Goal: Answer question/provide support: Share knowledge or assist other users

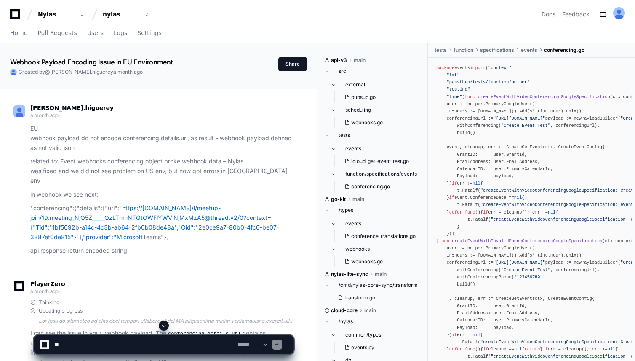
click at [10, 15] on icon at bounding box center [15, 14] width 10 height 10
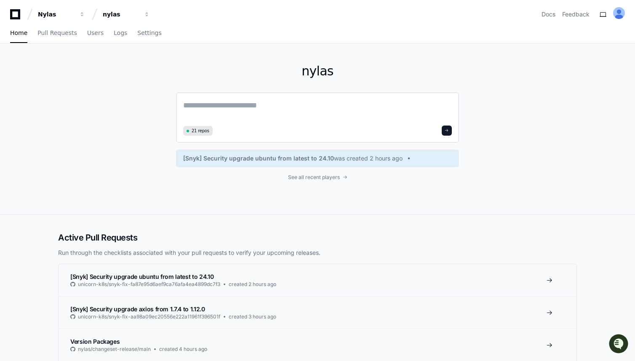
click at [238, 107] on textarea at bounding box center [317, 111] width 269 height 24
paste textarea "**********"
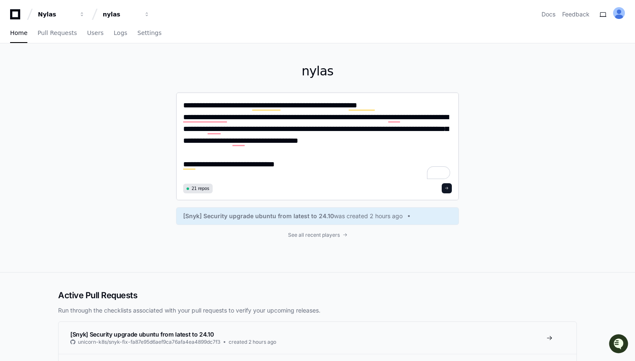
type textarea "**********"
click at [451, 186] on button at bounding box center [447, 188] width 10 height 10
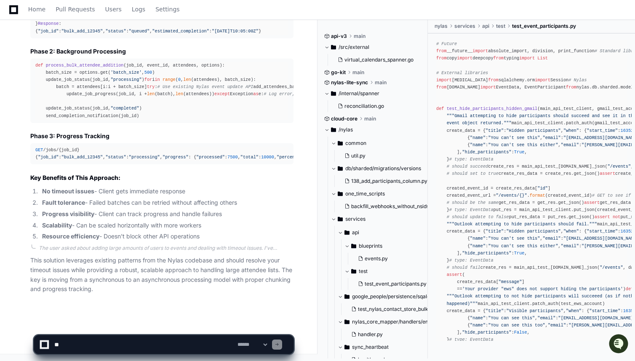
scroll to position [1630, 0]
click at [120, 339] on textarea at bounding box center [144, 344] width 183 height 19
click at [120, 345] on textarea at bounding box center [144, 344] width 183 height 19
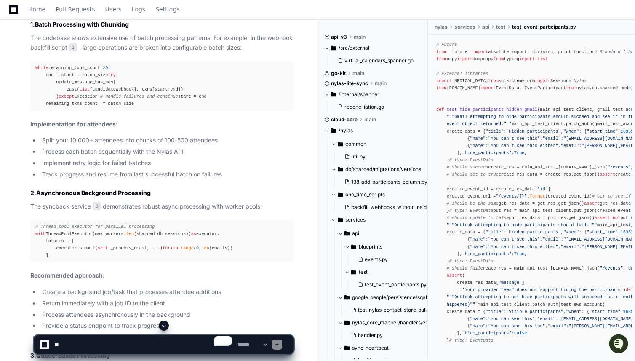
scroll to position [529, 0]
click at [123, 338] on textarea "To enrich screen reader interactions, please activate Accessibility in Grammarl…" at bounding box center [144, 344] width 183 height 19
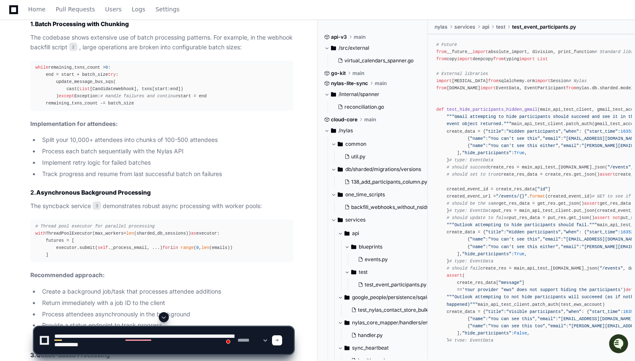
type textarea "**********"
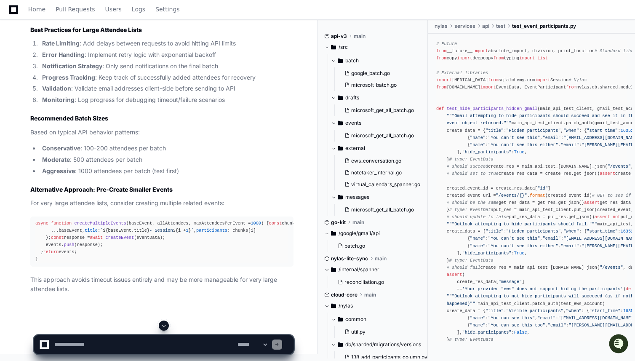
scroll to position [3732, 0]
click at [140, 343] on textarea "To enrich screen reader interactions, please activate Accessibility in Grammarl…" at bounding box center [144, 344] width 183 height 19
click at [105, 343] on textarea "To enrich screen reader interactions, please activate Accessibility in Grammarl…" at bounding box center [144, 344] width 183 height 19
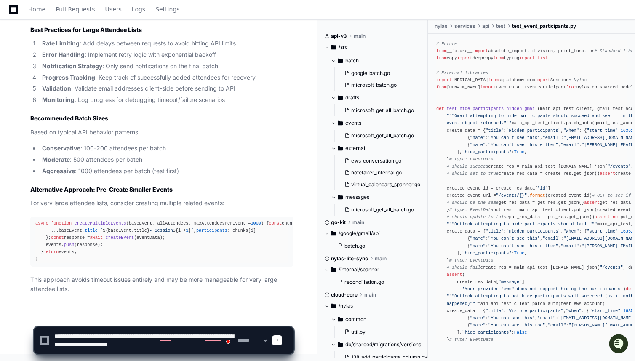
type textarea "**********"
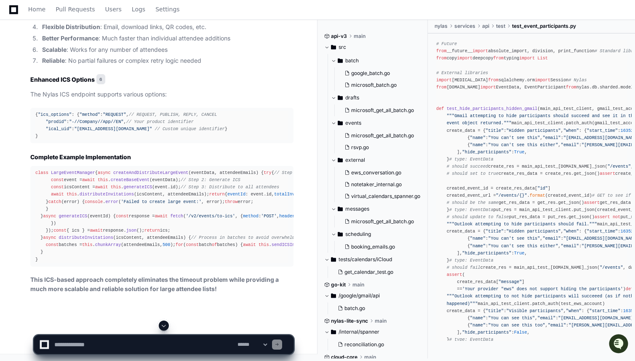
scroll to position [6005, 0]
click at [126, 359] on div "**********" at bounding box center [164, 341] width 260 height 40
click at [127, 353] on textarea "To enrich screen reader interactions, please activate Accessibility in Grammarl…" at bounding box center [144, 344] width 183 height 19
click at [127, 348] on textarea "To enrich screen reader interactions, please activate Accessibility in Grammarl…" at bounding box center [144, 344] width 183 height 19
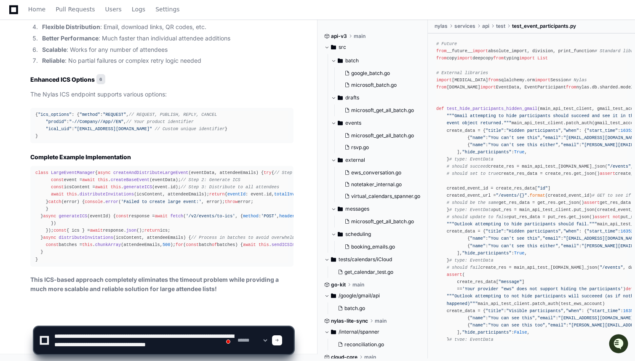
type textarea "**********"
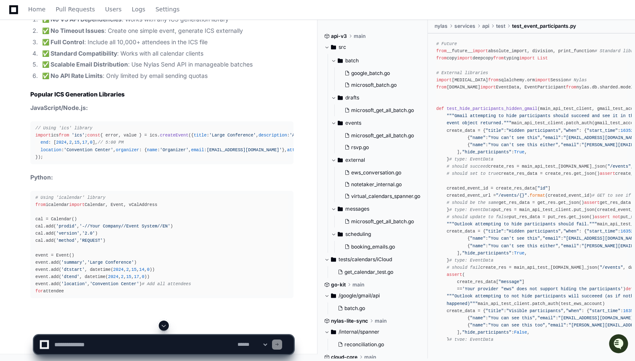
scroll to position [6303, 0]
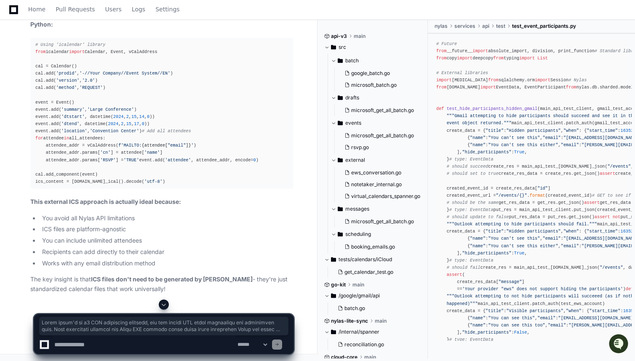
scroll to position [6835, 0]
drag, startPoint x: 30, startPoint y: 231, endPoint x: 136, endPoint y: 189, distance: 114.2
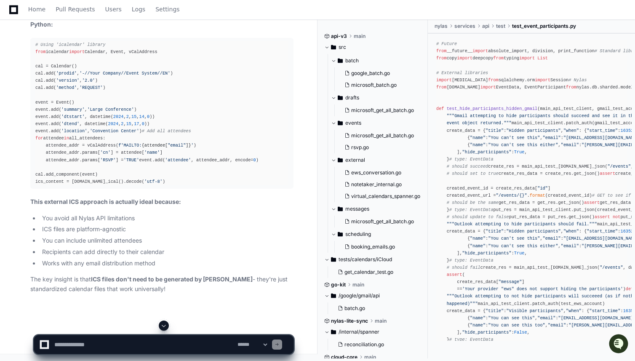
scroll to position [6406, 0]
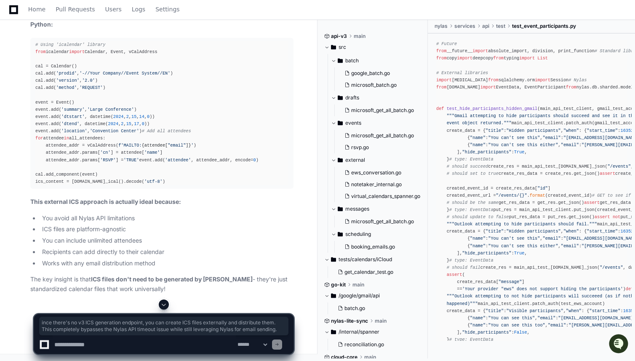
drag, startPoint x: 33, startPoint y: 127, endPoint x: 91, endPoint y: 144, distance: 60.6
drag, startPoint x: 32, startPoint y: 128, endPoint x: 144, endPoint y: 206, distance: 136.1
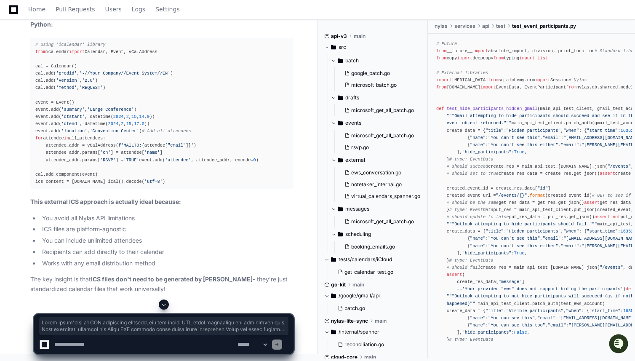
copy article "Since there's no v3 ICS generation endpoint, you can create ICS files externall…"
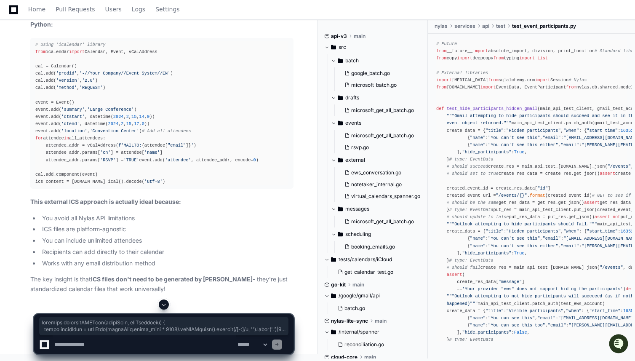
drag, startPoint x: 35, startPoint y: 131, endPoint x: 134, endPoint y: 279, distance: 178.2
copy div "function generateICSFile ( eventData, allAttendees ) { const startDate = new Da…"
drag, startPoint x: 29, startPoint y: 84, endPoint x: 135, endPoint y: 139, distance: 118.5
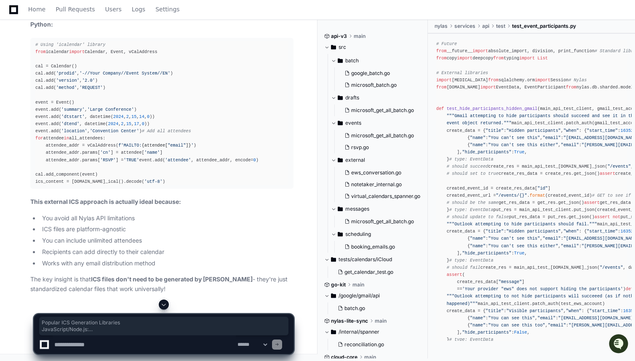
click at [129, 29] on p "Python:" at bounding box center [161, 25] width 263 height 10
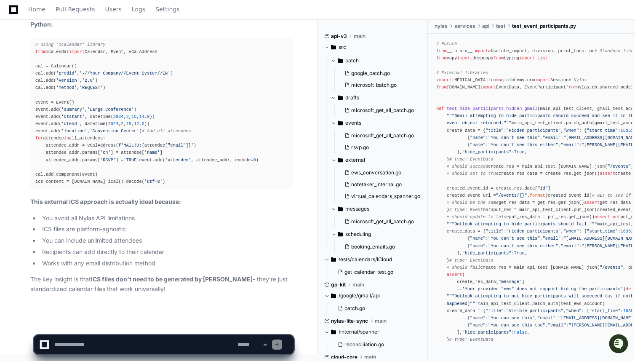
scroll to position [8288, 0]
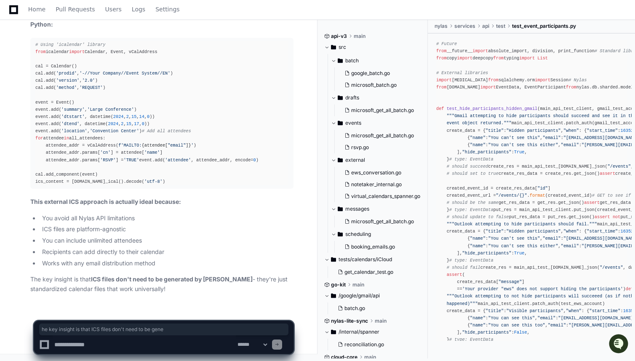
drag, startPoint x: 33, startPoint y: 277, endPoint x: 176, endPoint y: 288, distance: 143.2
click at [177, 285] on p "The key insight is that ICS files don't need to be generated by Nylas - they're…" at bounding box center [161, 284] width 263 height 19
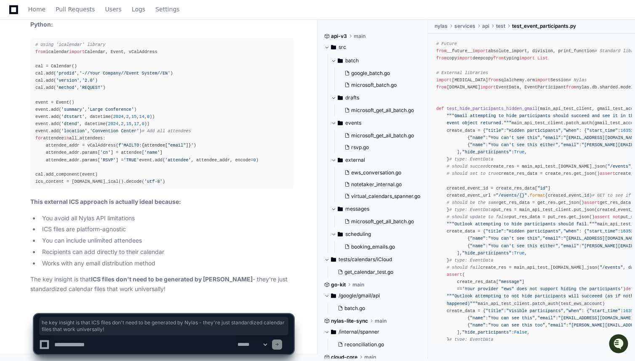
click at [175, 289] on p "The key insight is that ICS files don't need to be generated by Nylas - they're…" at bounding box center [161, 284] width 263 height 19
drag, startPoint x: 170, startPoint y: 288, endPoint x: 15, endPoint y: 274, distance: 156.1
copy p "The key insight is that ICS files don't need to be generated by Nylas - they're…"
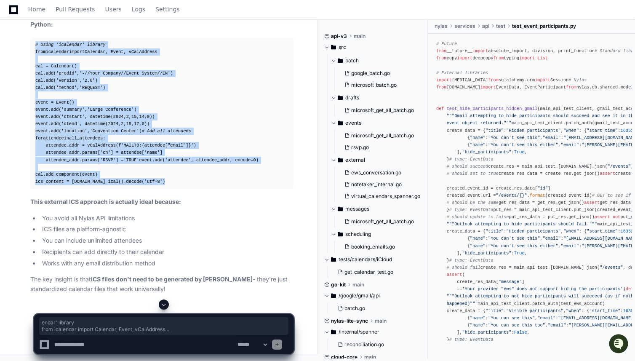
scroll to position [8056, 0]
drag, startPoint x: 156, startPoint y: 181, endPoint x: 28, endPoint y: 114, distance: 144.3
copy article "JavaScript/Node.js: // Using 'ics' library import ics from 'ics' ; const { erro…"
